Goal: Information Seeking & Learning: Learn about a topic

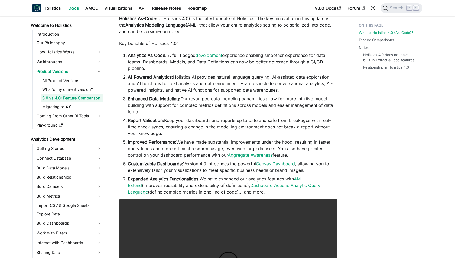
scroll to position [56, 0]
click at [211, 77] on li "AI-Powered Analytics: Holistics AI provides natural language querying, AI-assis…" at bounding box center [232, 82] width 209 height 19
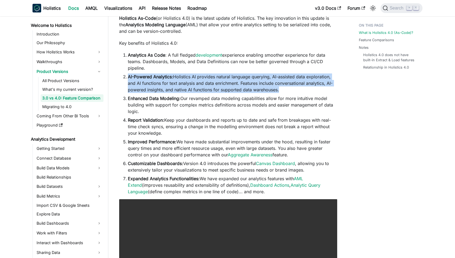
click at [211, 77] on li "AI-Powered Analytics: Holistics AI provides natural language querying, AI-assis…" at bounding box center [232, 82] width 209 height 19
click at [207, 77] on li "AI-Powered Analytics: Holistics AI provides natural language querying, AI-assis…" at bounding box center [232, 82] width 209 height 19
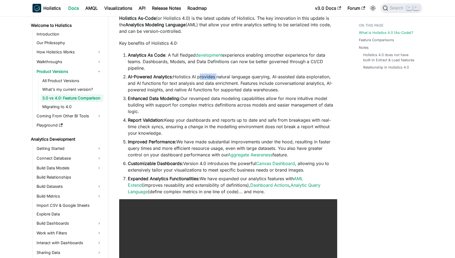
click at [207, 77] on li "AI-Powered Analytics: Holistics AI provides natural language querying, AI-assis…" at bounding box center [232, 82] width 209 height 19
click at [203, 77] on li "AI-Powered Analytics: Holistics AI provides natural language querying, AI-assis…" at bounding box center [232, 82] width 209 height 19
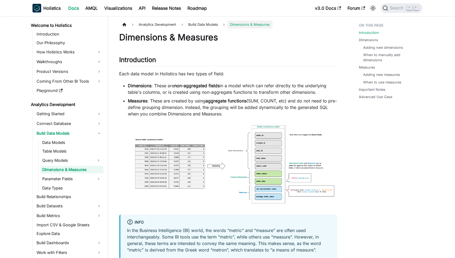
click at [163, 83] on li "Dimensions : These are non-aggregated fields in a model which can refer directl…" at bounding box center [232, 88] width 209 height 13
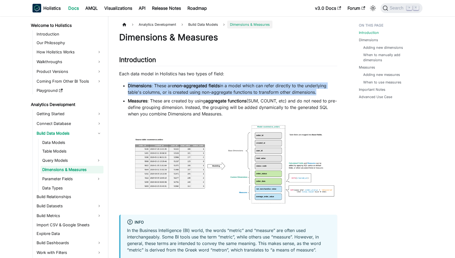
click at [163, 83] on li "Dimensions : These are non-aggregated fields in a model which can refer directl…" at bounding box center [232, 88] width 209 height 13
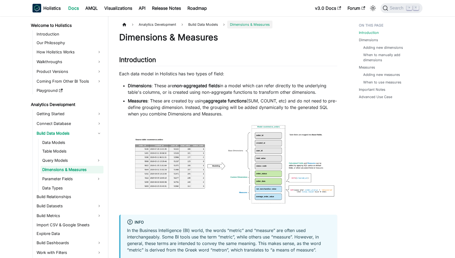
click at [162, 95] on li "Dimensions : These are non-aggregated fields in a model which can refer directl…" at bounding box center [232, 88] width 209 height 13
click at [180, 100] on li "Measures : These are created by using aggregate functions (SUM, COUNT, etc) and…" at bounding box center [232, 106] width 209 height 19
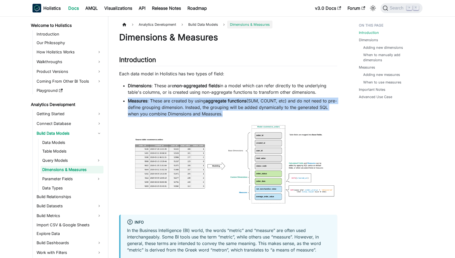
click at [180, 100] on li "Measures : These are created by using aggregate functions (SUM, COUNT, etc) and…" at bounding box center [232, 106] width 209 height 19
click at [176, 100] on li "Measures : These are created by using aggregate functions (SUM, COUNT, etc) and…" at bounding box center [232, 106] width 209 height 19
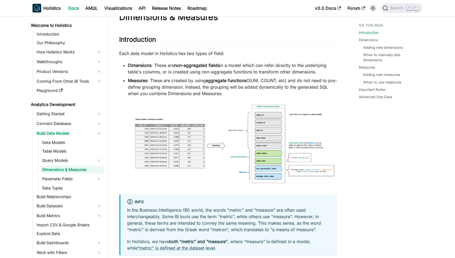
scroll to position [22, 0]
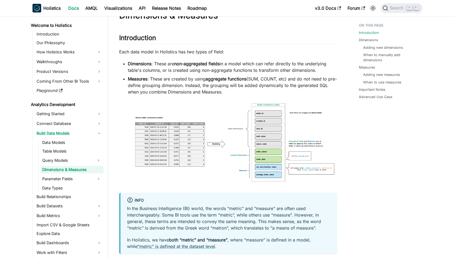
click at [188, 84] on li "Measures : These are created by using aggregate functions (SUM, COUNT, etc) and…" at bounding box center [232, 85] width 209 height 19
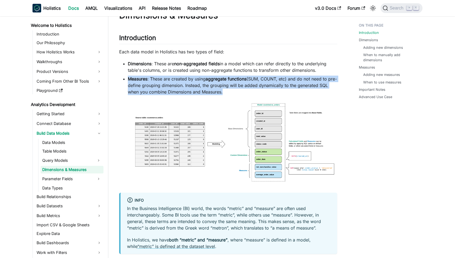
click at [188, 84] on li "Measures : These are created by using aggregate functions (SUM, COUNT, etc) and…" at bounding box center [232, 85] width 209 height 19
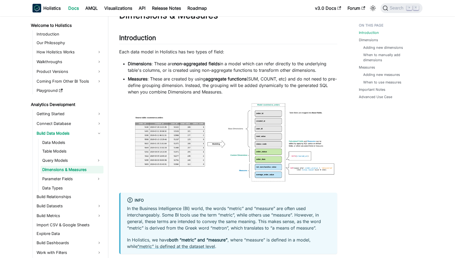
click at [183, 84] on li "Measures : These are created by using aggregate functions (SUM, COUNT, etc) and…" at bounding box center [232, 85] width 209 height 19
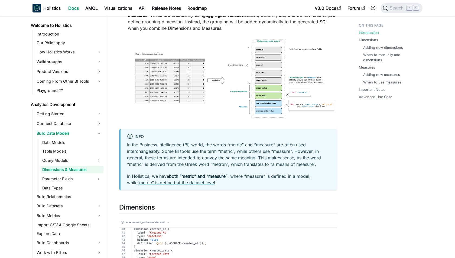
scroll to position [87, 0]
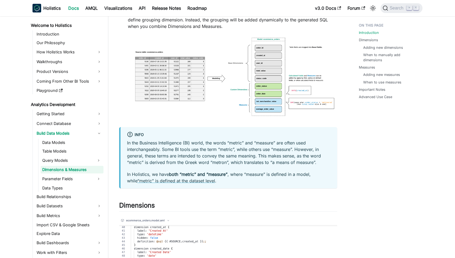
click at [191, 166] on div "In the Business Intelligence (BI) world, the words “metric” and “measure” are o…" at bounding box center [229, 161] width 204 height 44
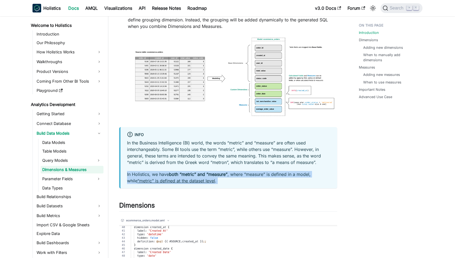
click at [191, 166] on div "In the Business Intelligence (BI) world, the words “metric” and “measure” are o…" at bounding box center [229, 161] width 204 height 44
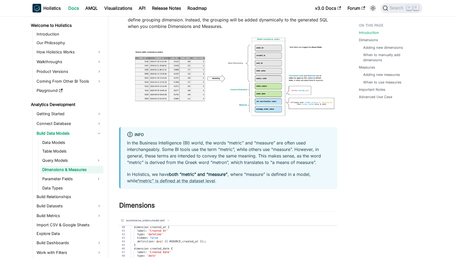
click at [193, 157] on p "In the Business Intelligence (BI) world, the words “metric” and “measure” are o…" at bounding box center [229, 152] width 204 height 26
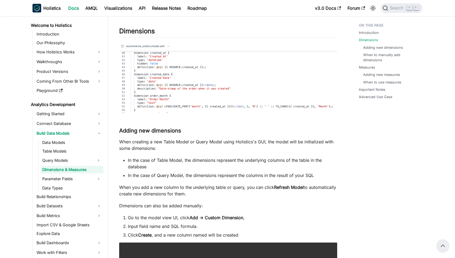
scroll to position [261, 0]
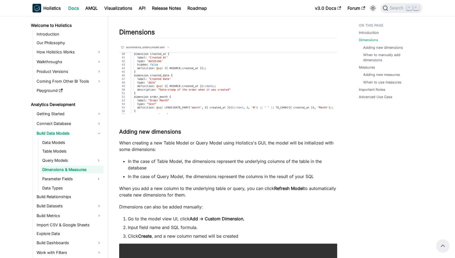
click at [169, 142] on p "When creating a new Table Model or Query Model using Holistics's GUI, the model…" at bounding box center [228, 145] width 218 height 13
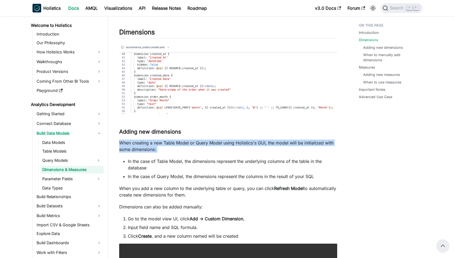
click at [169, 142] on p "When creating a new Table Model or Query Model using Holistics's GUI, the model…" at bounding box center [228, 145] width 218 height 13
click at [166, 142] on p "When creating a new Table Model or Query Model using Holistics's GUI, the model…" at bounding box center [228, 145] width 218 height 13
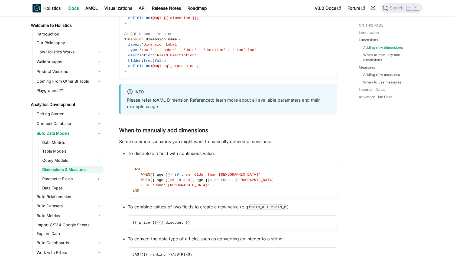
scroll to position [735, 0]
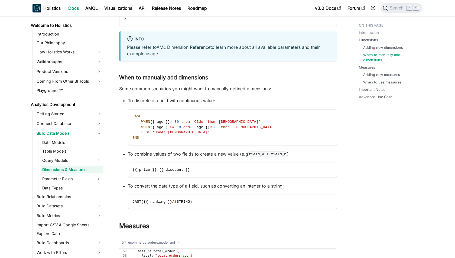
click at [186, 89] on p "Some common scenarios you might want to manually defined dimensions:" at bounding box center [228, 88] width 218 height 6
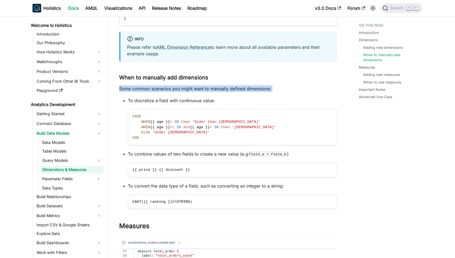
click at [186, 89] on p "Some common scenarios you might want to manually defined dimensions:" at bounding box center [228, 88] width 218 height 6
click at [180, 89] on p "Some common scenarios you might want to manually defined dimensions:" at bounding box center [228, 88] width 218 height 6
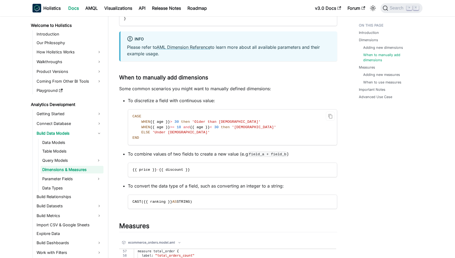
click at [153, 121] on span "{{ age }}" at bounding box center [160, 122] width 20 height 4
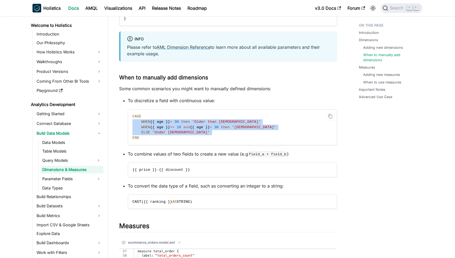
drag, startPoint x: 153, startPoint y: 121, endPoint x: 153, endPoint y: 134, distance: 13.5
click at [153, 134] on code "CASE WHEN {{ age }} > 30 then 'Older than 30 years old' WHEN {{ age }} >= 18 an…" at bounding box center [232, 126] width 209 height 35
click at [153, 134] on span "'Under 10 years old'" at bounding box center [180, 132] width 57 height 4
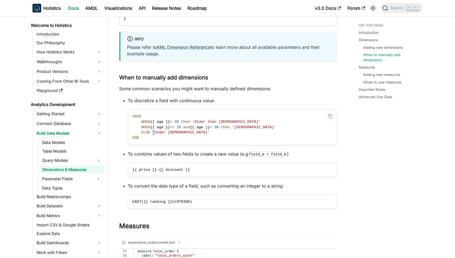
click at [153, 134] on span "'Under 10 years old'" at bounding box center [180, 132] width 57 height 4
click at [152, 133] on span "'Under 10 years old'" at bounding box center [180, 132] width 57 height 4
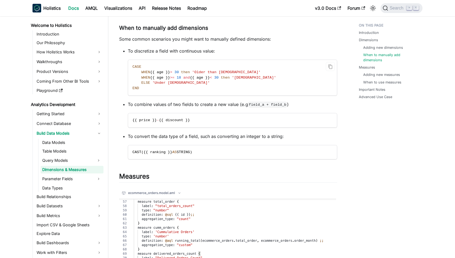
scroll to position [827, 0]
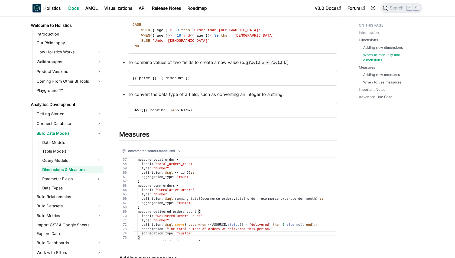
click at [188, 94] on p "To convert the data type of a field, such as converting an integer to a string:" at bounding box center [232, 94] width 209 height 6
click at [184, 94] on p "To convert the data type of a field, such as converting an integer to a string:" at bounding box center [232, 94] width 209 height 6
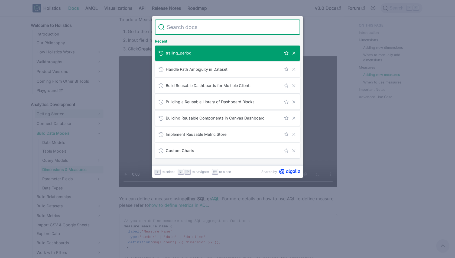
scroll to position [1110, 0]
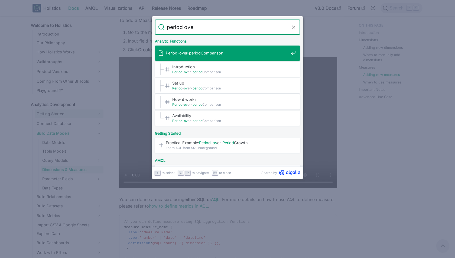
type input "period over"
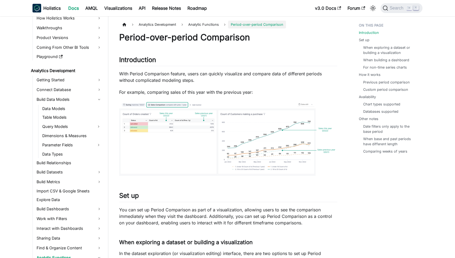
scroll to position [86, 0]
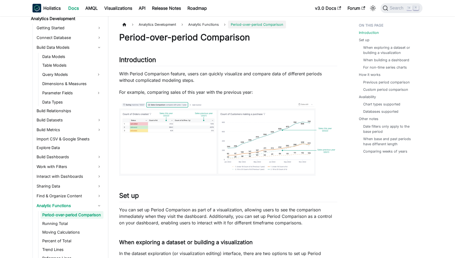
click at [184, 76] on p "With Period Comparison feature, users can quickly visualize and compare data of…" at bounding box center [228, 76] width 218 height 13
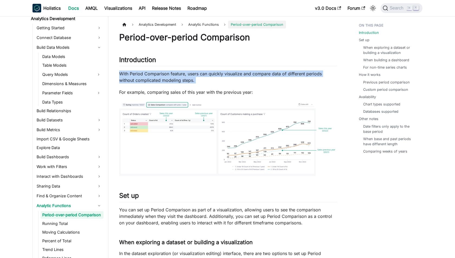
click at [184, 76] on p "With Period Comparison feature, users can quickly visualize and compare data of…" at bounding box center [228, 76] width 218 height 13
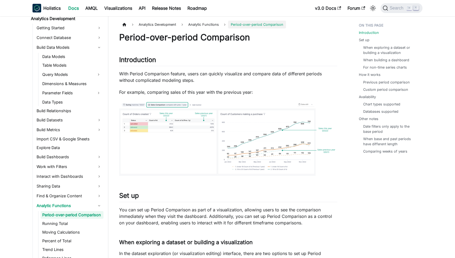
click at [181, 76] on p "With Period Comparison feature, users can quickly visualize and compare data of…" at bounding box center [228, 76] width 218 height 13
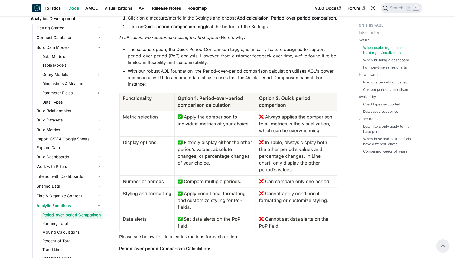
scroll to position [253, 0]
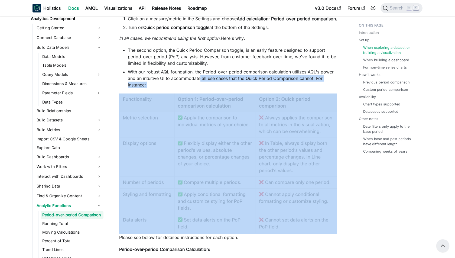
drag, startPoint x: 199, startPoint y: 86, endPoint x: 274, endPoint y: 228, distance: 160.9
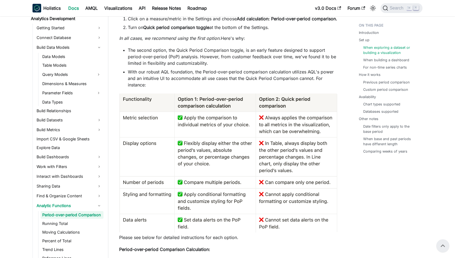
click at [250, 81] on li "With our robust AQL foundation, the Period-over-period comparison calculation u…" at bounding box center [232, 78] width 209 height 19
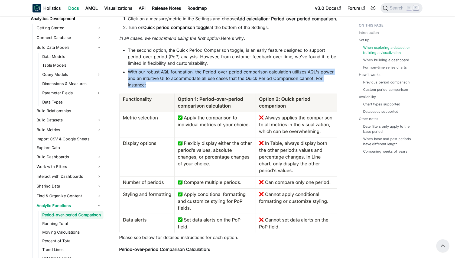
click at [250, 81] on li "With our robust AQL foundation, the Period-over-period comparison calculation u…" at bounding box center [232, 78] width 209 height 19
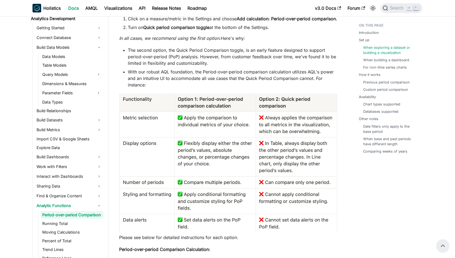
click at [239, 81] on li "With our robust AQL foundation, the Period-over-period comparison calculation u…" at bounding box center [232, 78] width 209 height 19
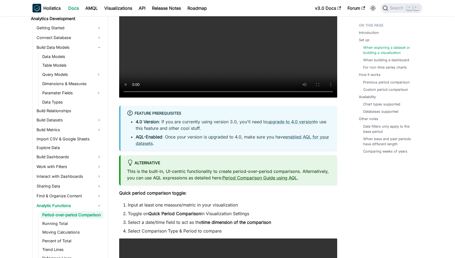
scroll to position [581, 0]
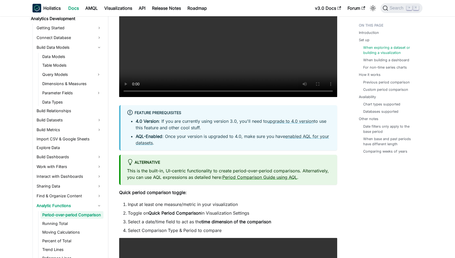
click at [187, 131] on li "4.0 Version : If you are currently using version 3.0, you'll need to upgrade to…" at bounding box center [233, 124] width 195 height 13
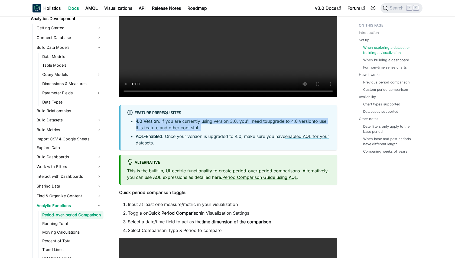
click at [187, 131] on li "4.0 Version : If you are currently using version 3.0, you'll need to upgrade to…" at bounding box center [233, 124] width 195 height 13
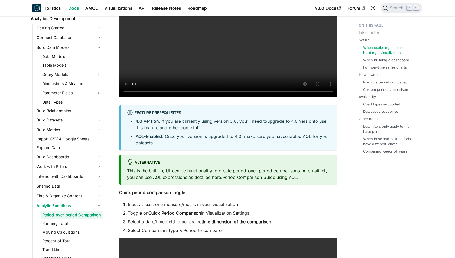
click at [181, 131] on li "4.0 Version : If you are currently using version 3.0, you'll need to upgrade to…" at bounding box center [233, 124] width 195 height 13
click at [188, 131] on li "4.0 Version : If you are currently using version 3.0, you'll need to upgrade to…" at bounding box center [233, 124] width 195 height 13
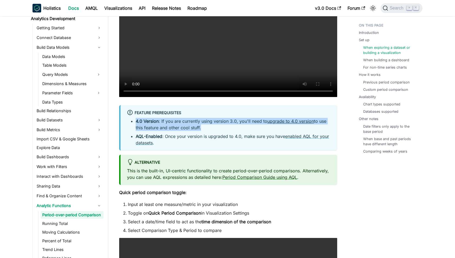
click at [188, 131] on li "4.0 Version : If you are currently using version 3.0, you'll need to upgrade to…" at bounding box center [233, 124] width 195 height 13
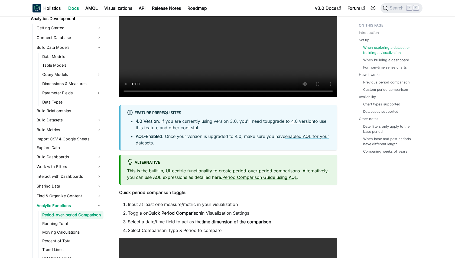
click at [183, 131] on li "4.0 Version : If you are currently using version 3.0, you'll need to upgrade to…" at bounding box center [233, 124] width 195 height 13
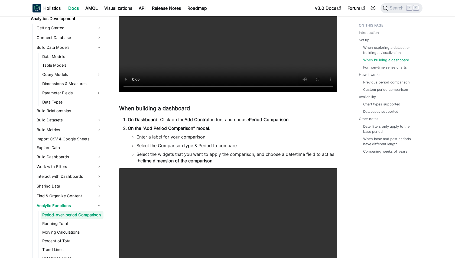
scroll to position [859, 0]
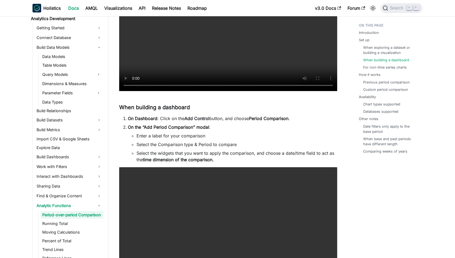
click at [207, 121] on strong "Add Control" at bounding box center [196, 118] width 25 height 5
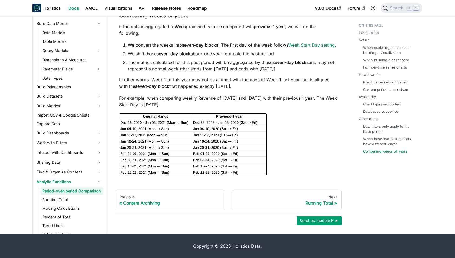
scroll to position [0, 0]
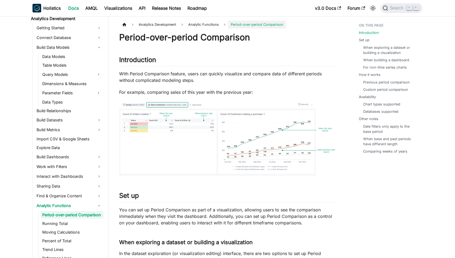
click at [202, 77] on p "With Period Comparison feature, users can quickly visualize and compare data of…" at bounding box center [228, 76] width 218 height 13
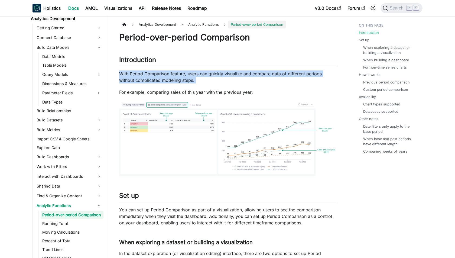
click at [202, 77] on p "With Period Comparison feature, users can quickly visualize and compare data of…" at bounding box center [228, 76] width 218 height 13
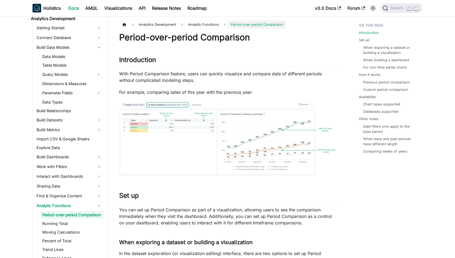
click at [200, 77] on p "With Period Comparison feature, users can quickly visualize and compare data of…" at bounding box center [228, 76] width 218 height 13
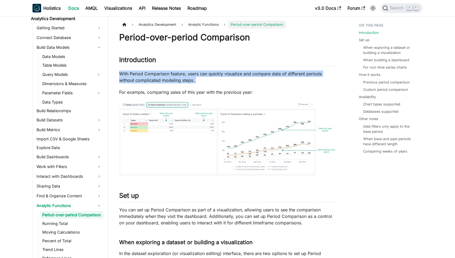
click at [200, 77] on p "With Period Comparison feature, users can quickly visualize and compare data of…" at bounding box center [228, 76] width 218 height 13
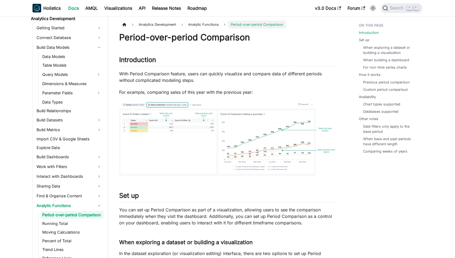
click at [197, 77] on p "With Period Comparison feature, users can quickly visualize and compare data of…" at bounding box center [228, 76] width 218 height 13
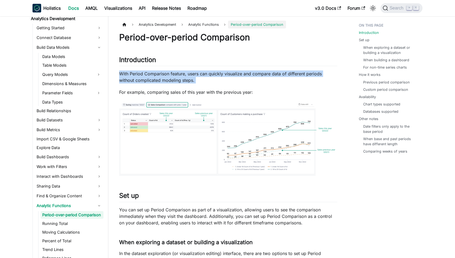
click at [197, 77] on p "With Period Comparison feature, users can quickly visualize and compare data of…" at bounding box center [228, 76] width 218 height 13
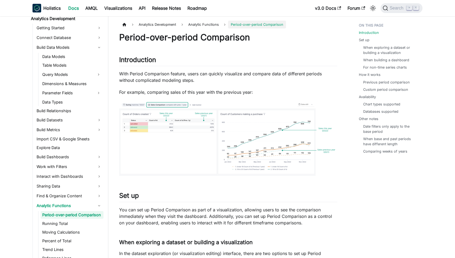
click at [193, 77] on p "With Period Comparison feature, users can quickly visualize and compare data of…" at bounding box center [228, 76] width 218 height 13
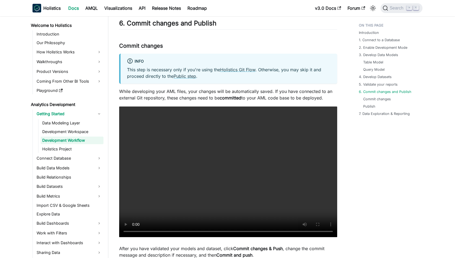
click at [177, 95] on p "While developing your AML files, your changes will be automatically saved. If y…" at bounding box center [228, 94] width 218 height 13
click at [168, 95] on p "While developing your AML files, your changes will be automatically saved. If y…" at bounding box center [228, 94] width 218 height 13
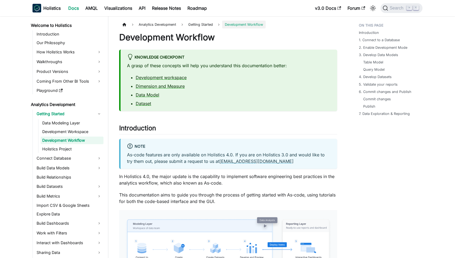
click at [215, 67] on p "A grasp of these concepts will help you understand this documentation better:" at bounding box center [229, 65] width 204 height 6
click at [210, 67] on p "A grasp of these concepts will help you understand this documentation better:" at bounding box center [229, 65] width 204 height 6
click at [197, 128] on h2 "Introduction ​" at bounding box center [228, 129] width 218 height 10
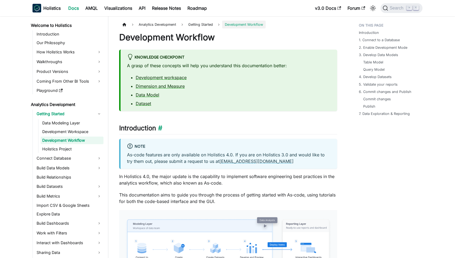
click at [197, 128] on h2 "Introduction ​" at bounding box center [228, 129] width 218 height 10
click at [193, 128] on h2 "Introduction ​" at bounding box center [228, 129] width 218 height 10
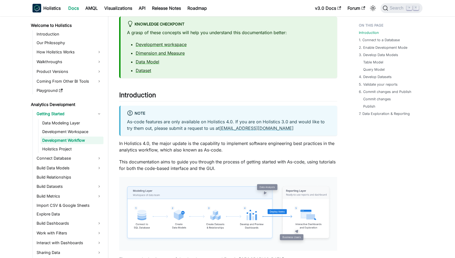
scroll to position [34, 0]
click at [188, 148] on p "In Holistics 4.0, the major update is the capability to implement software engi…" at bounding box center [228, 145] width 218 height 13
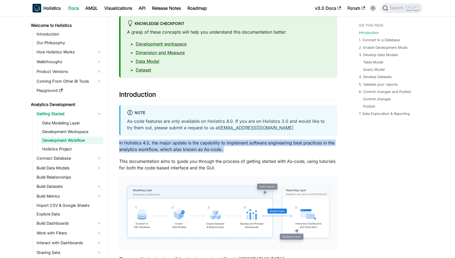
click at [188, 148] on p "In Holistics 4.0, the major update is the capability to implement software engi…" at bounding box center [228, 145] width 218 height 13
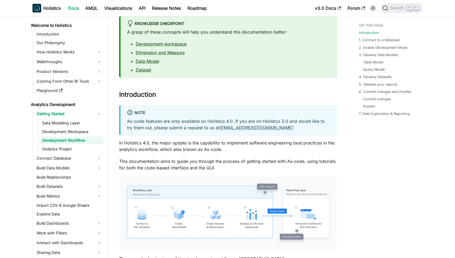
click at [183, 148] on p "In Holistics 4.0, the major update is the capability to implement software engi…" at bounding box center [228, 145] width 218 height 13
click at [166, 76] on div "Knowledge Checkpoint A grasp of these concepts will help you understand this do…" at bounding box center [228, 46] width 218 height 61
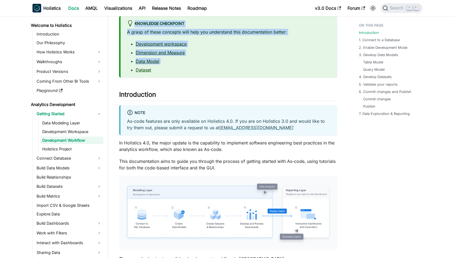
click at [170, 75] on div "Knowledge Checkpoint A grasp of these concepts will help you understand this do…" at bounding box center [228, 46] width 218 height 61
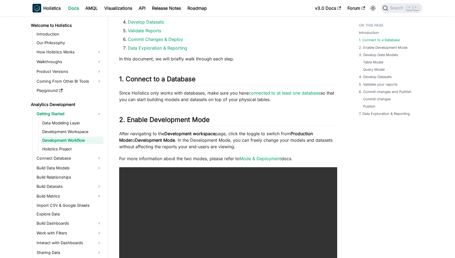
scroll to position [288, 0]
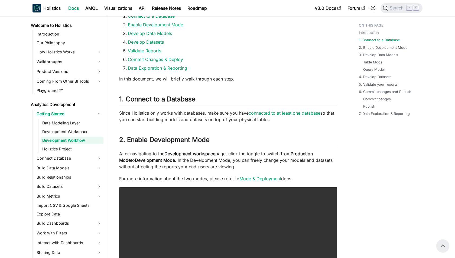
click at [169, 116] on p "Since Holistics only works with databases, make sure you have connected to at l…" at bounding box center [228, 116] width 218 height 13
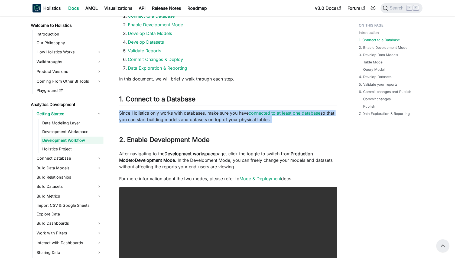
click at [169, 116] on p "Since Holistics only works with databases, make sure you have connected to at l…" at bounding box center [228, 116] width 218 height 13
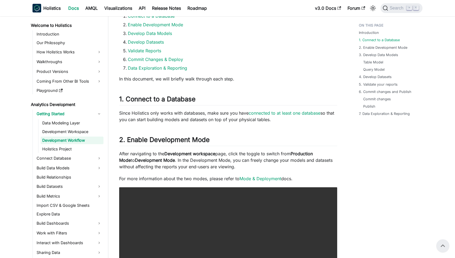
click at [167, 116] on p "Since Holistics only works with databases, make sure you have connected to at l…" at bounding box center [228, 116] width 218 height 13
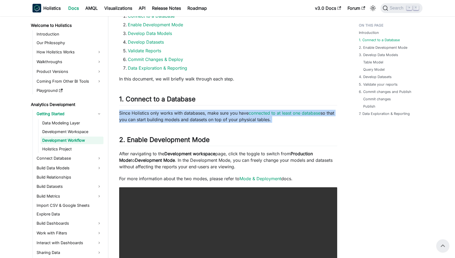
click at [167, 116] on p "Since Holistics only works with databases, make sure you have connected to at l…" at bounding box center [228, 116] width 218 height 13
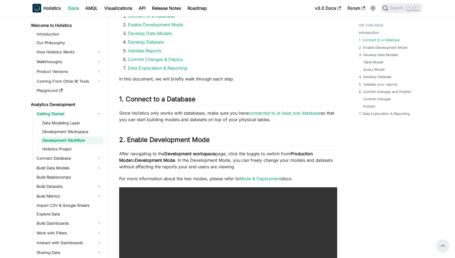
click at [162, 115] on p "Since Holistics only works with databases, make sure you have connected to at l…" at bounding box center [228, 116] width 218 height 13
click at [179, 114] on p "Since Holistics only works with databases, make sure you have connected to at l…" at bounding box center [228, 116] width 218 height 13
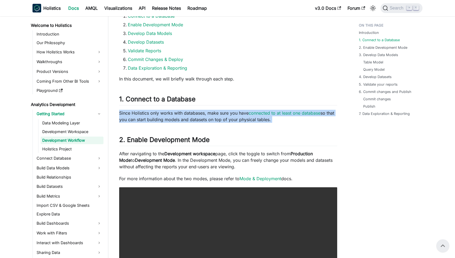
click at [179, 114] on p "Since Holistics only works with databases, make sure you have connected to at l…" at bounding box center [228, 116] width 218 height 13
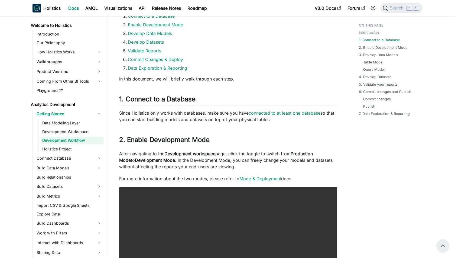
click at [176, 114] on p "Since Holistics only works with databases, make sure you have connected to at l…" at bounding box center [228, 116] width 218 height 13
click at [166, 117] on p "Since Holistics only works with databases, make sure you have connected to at l…" at bounding box center [228, 116] width 218 height 13
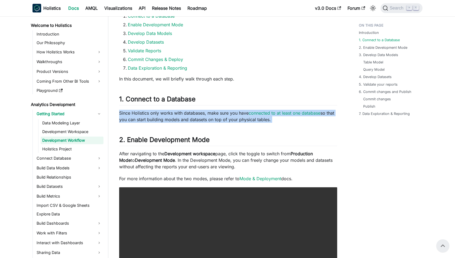
click at [166, 117] on p "Since Holistics only works with databases, make sure you have connected to at l…" at bounding box center [228, 116] width 218 height 13
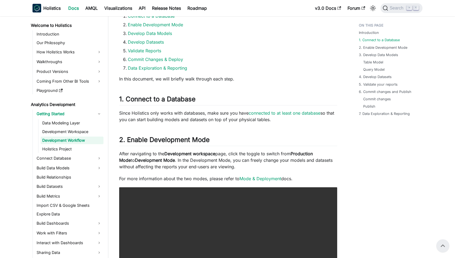
click at [166, 119] on p "Since Holistics only works with databases, make sure you have connected to at l…" at bounding box center [228, 116] width 218 height 13
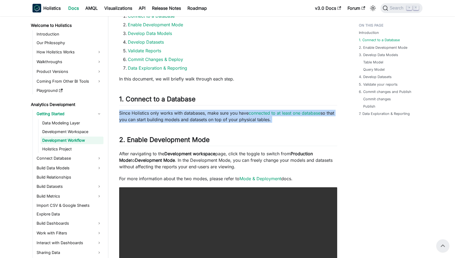
click at [166, 119] on p "Since Holistics only works with databases, make sure you have connected to at l…" at bounding box center [228, 116] width 218 height 13
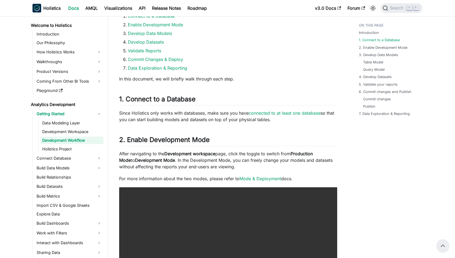
click at [165, 119] on p "Since Holistics only works with databases, make sure you have connected to at l…" at bounding box center [228, 116] width 218 height 13
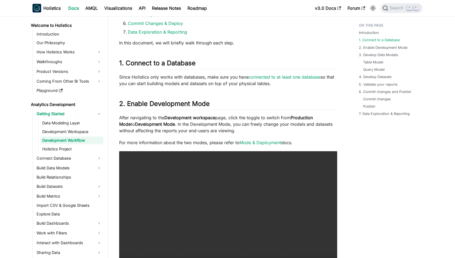
scroll to position [328, 0]
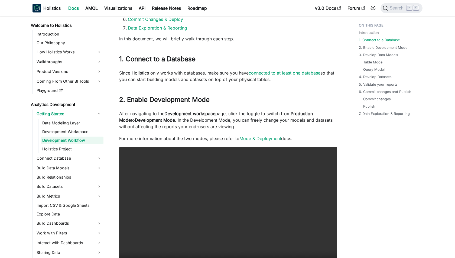
click at [192, 123] on p "After navigating to the Development workspace page, click the toggle to switch …" at bounding box center [228, 119] width 218 height 19
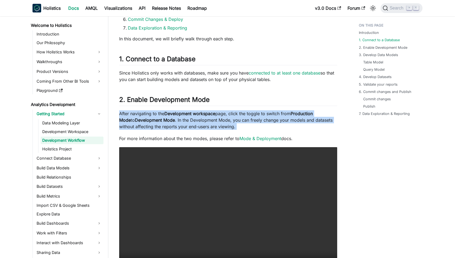
click at [192, 123] on p "After navigating to the Development workspace page, click the toggle to switch …" at bounding box center [228, 119] width 218 height 19
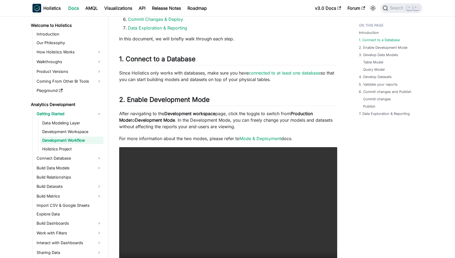
click at [189, 123] on p "After navigating to the Development workspace page, click the toggle to switch …" at bounding box center [228, 119] width 218 height 19
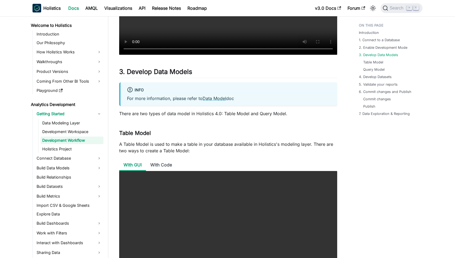
scroll to position [555, 0]
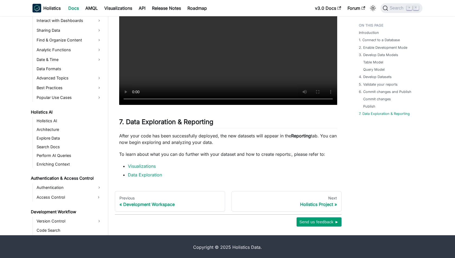
scroll to position [283, 0]
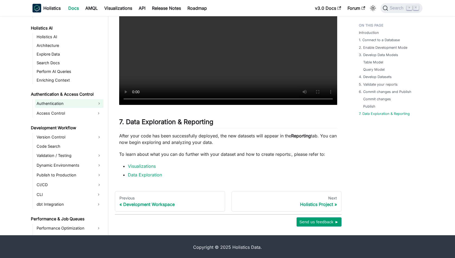
click at [83, 104] on link "Authentication" at bounding box center [69, 103] width 69 height 9
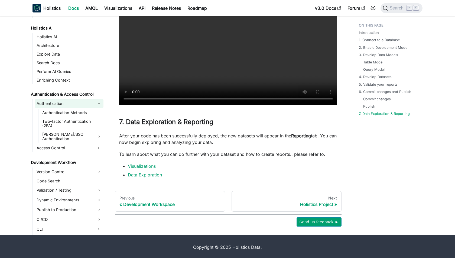
click at [83, 104] on link "Authentication" at bounding box center [69, 103] width 69 height 9
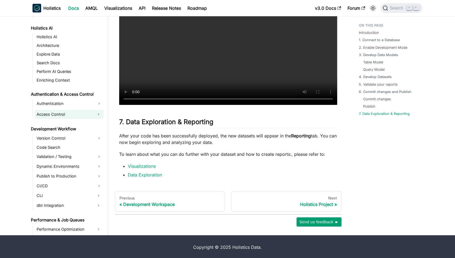
click at [82, 116] on link "Access Control" at bounding box center [64, 114] width 59 height 9
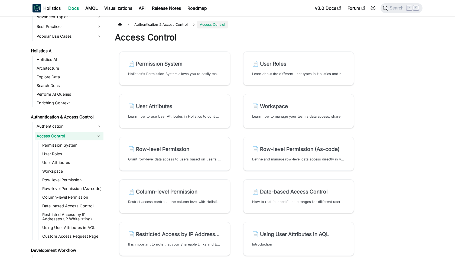
click at [90, 136] on link "Access Control" at bounding box center [64, 136] width 59 height 9
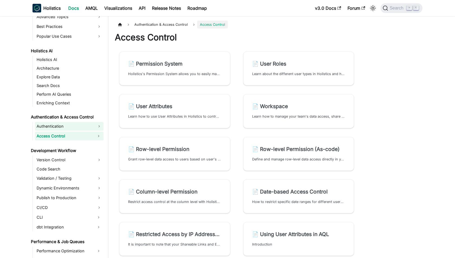
click at [98, 123] on link "Authentication" at bounding box center [69, 126] width 69 height 9
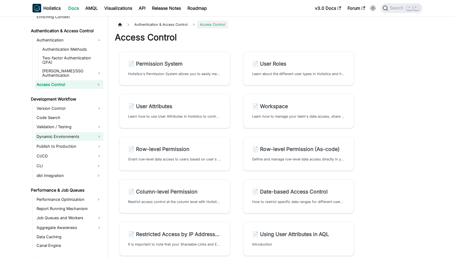
scroll to position [370, 0]
click at [89, 103] on link "Version Control" at bounding box center [69, 107] width 69 height 9
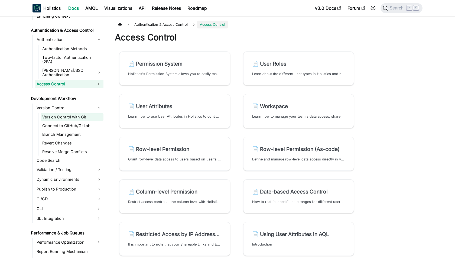
click at [83, 113] on link "Version Control with Git" at bounding box center [72, 117] width 63 height 8
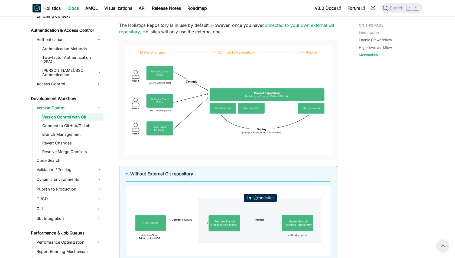
scroll to position [718, 0]
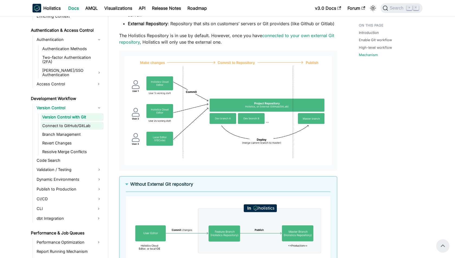
click at [74, 122] on link "Connect to GitHub/GitLab" at bounding box center [72, 126] width 63 height 8
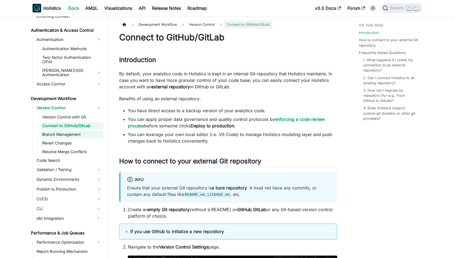
click at [75, 131] on link "Branch Management" at bounding box center [72, 135] width 63 height 8
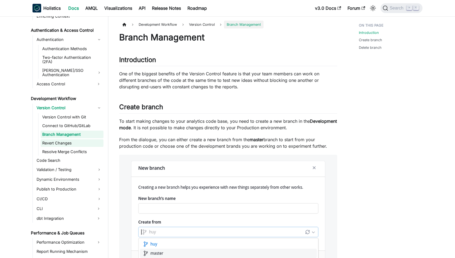
click at [75, 139] on link "Revert Changes" at bounding box center [72, 143] width 63 height 8
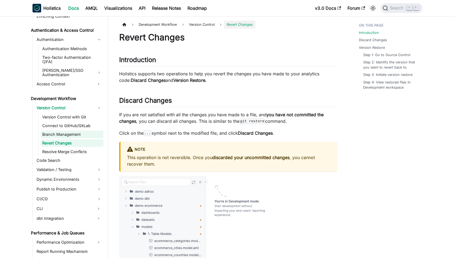
click at [78, 131] on link "Branch Management" at bounding box center [72, 135] width 63 height 8
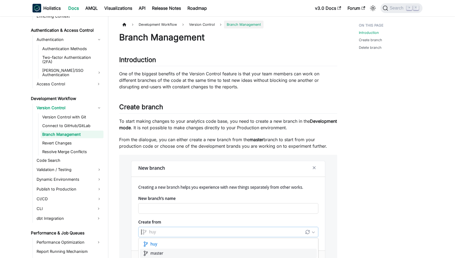
click at [78, 139] on ul "Version Control with Git Connect to GitHub/GitLab Branch Management Revert Chan…" at bounding box center [70, 134] width 65 height 42
click at [78, 131] on link "Branch Management" at bounding box center [72, 135] width 63 height 8
click at [78, 122] on link "Connect to GitHub/GitLab" at bounding box center [72, 126] width 63 height 8
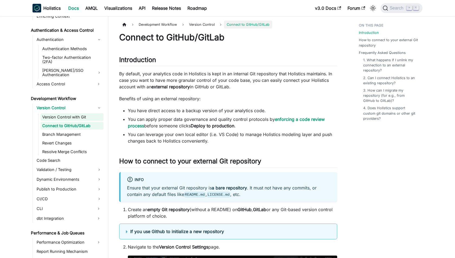
click at [75, 113] on link "Version Control with Git" at bounding box center [72, 117] width 63 height 8
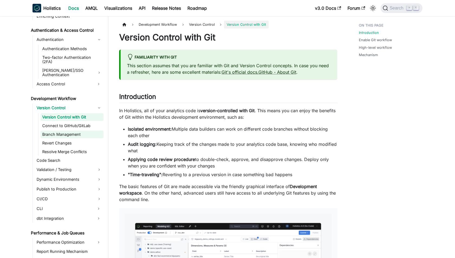
click at [75, 131] on link "Branch Management" at bounding box center [72, 135] width 63 height 8
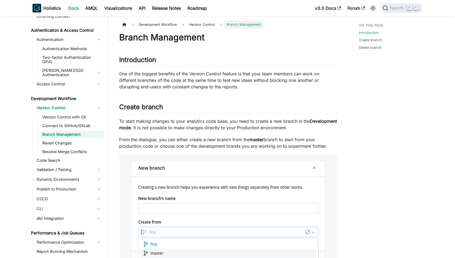
click at [75, 139] on ul "Version Control with Git Connect to GitHub/GitLab Branch Management Revert Chan…" at bounding box center [70, 134] width 65 height 42
click at [75, 148] on link "Resolve Merge Conflicts" at bounding box center [72, 152] width 63 height 8
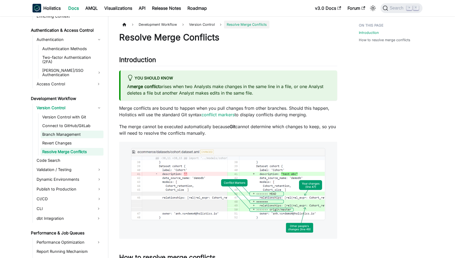
click at [78, 131] on link "Branch Management" at bounding box center [72, 135] width 63 height 8
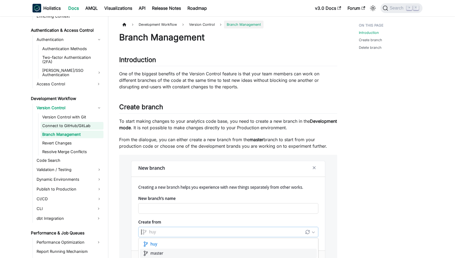
click at [82, 122] on link "Connect to GitHub/GitLab" at bounding box center [72, 126] width 63 height 8
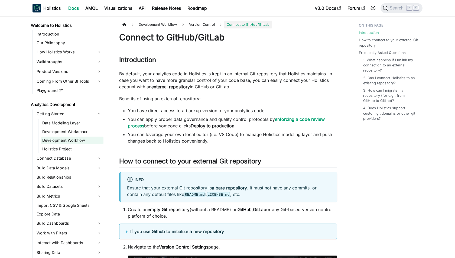
click at [77, 137] on link "Development Workflow" at bounding box center [72, 140] width 63 height 8
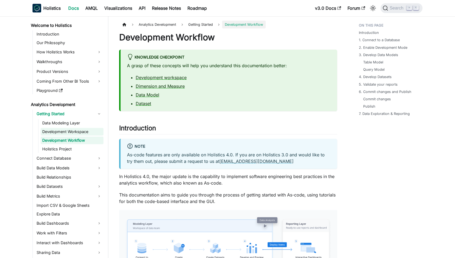
click at [79, 132] on link "Development Workspace" at bounding box center [72, 132] width 63 height 8
